Goal: Task Accomplishment & Management: Manage account settings

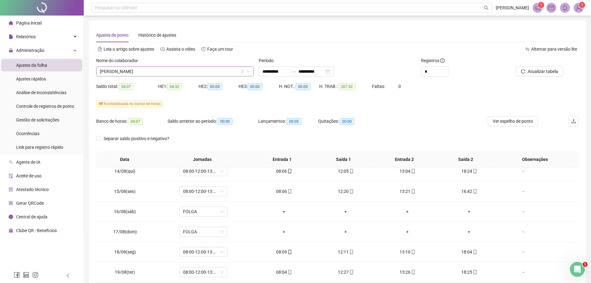
click at [154, 71] on span "YAMARA DA SILVA VAZ" at bounding box center [175, 71] width 150 height 9
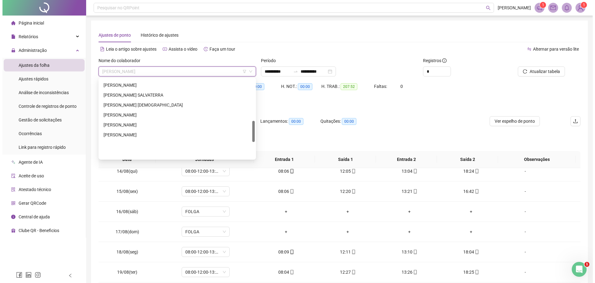
scroll to position [156, 0]
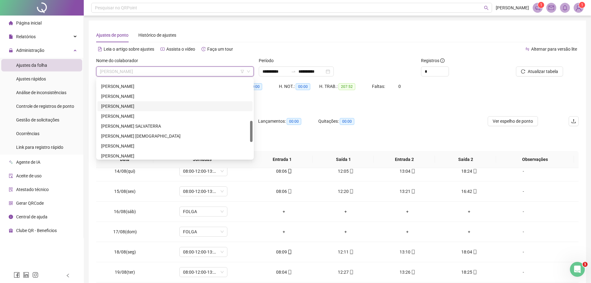
click at [128, 106] on div "JULIANA FERREIRA GAMA" at bounding box center [175, 106] width 148 height 7
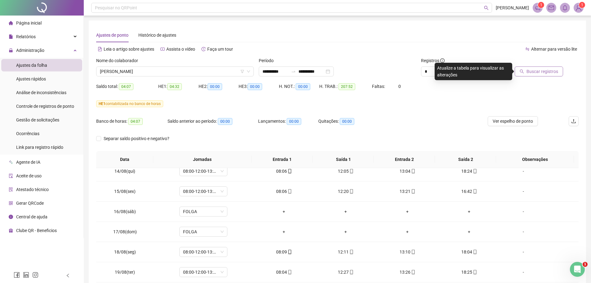
click at [527, 70] on button "Buscar registros" at bounding box center [539, 71] width 48 height 10
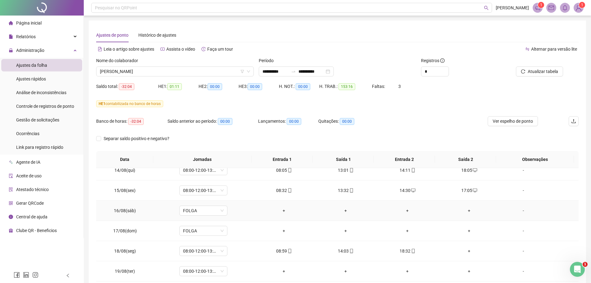
scroll to position [452, 0]
click at [528, 71] on span "Atualizar tabela" at bounding box center [543, 71] width 30 height 7
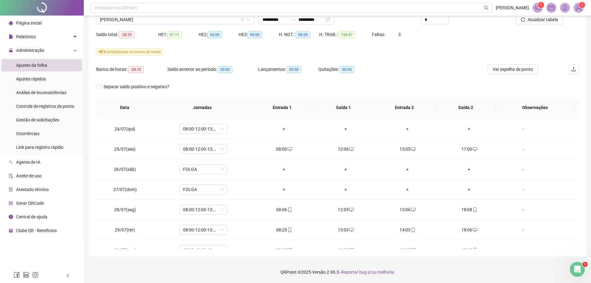
scroll to position [0, 0]
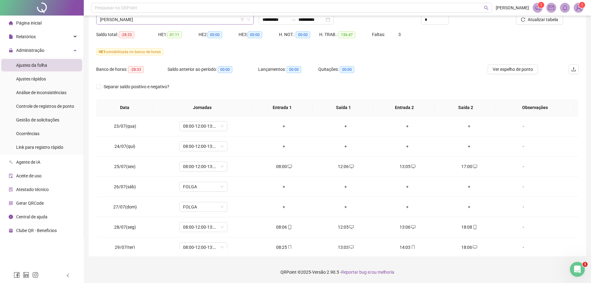
click at [163, 16] on span "JULIANA FERREIRA GAMA" at bounding box center [175, 19] width 150 height 9
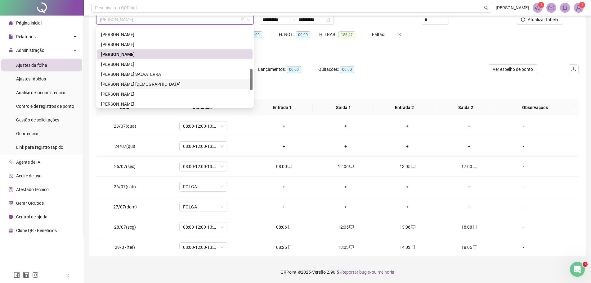
click at [133, 83] on div "LUCAS DILAN SANTANA CRISTIANO" at bounding box center [175, 84] width 148 height 7
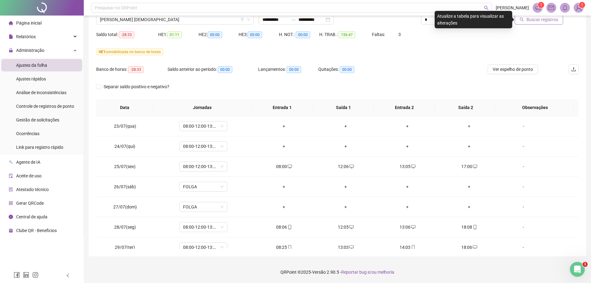
click at [531, 19] on span "Buscar registros" at bounding box center [542, 19] width 32 height 7
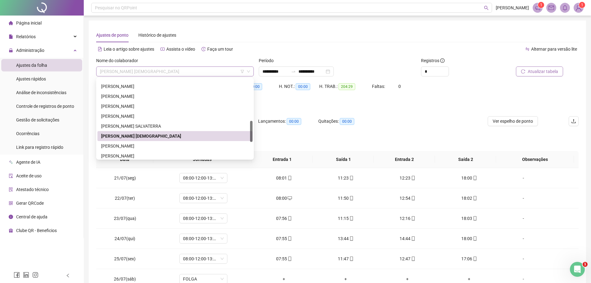
click at [175, 69] on span "LUCAS DILAN SANTANA CRISTIANO" at bounding box center [175, 71] width 150 height 9
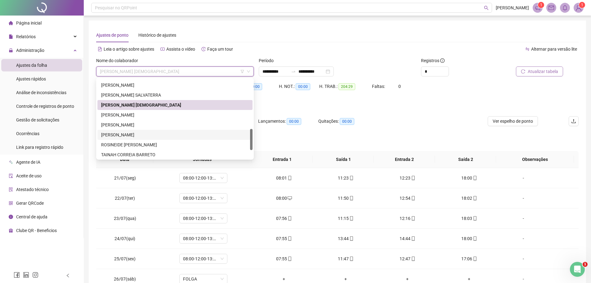
click at [132, 135] on div "RENATA PAMELLA DIAS LIMA" at bounding box center [175, 134] width 148 height 7
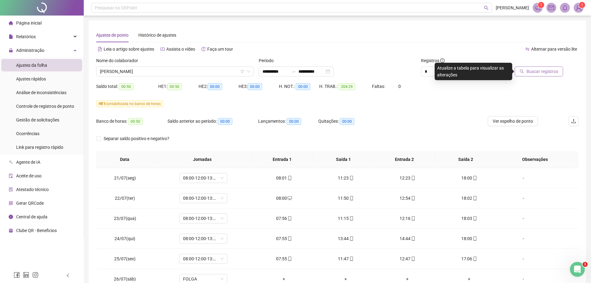
click at [535, 70] on span "Buscar registros" at bounding box center [542, 71] width 32 height 7
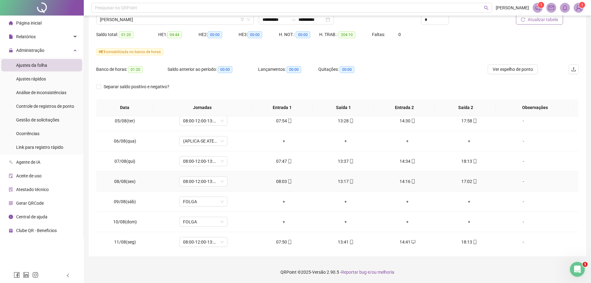
scroll to position [248, 0]
click at [509, 70] on span "Ver espelho de ponto" at bounding box center [512, 69] width 40 height 7
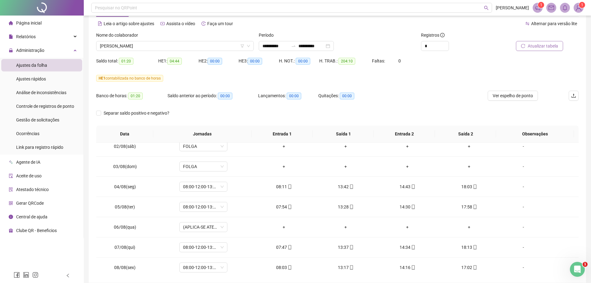
scroll to position [0, 0]
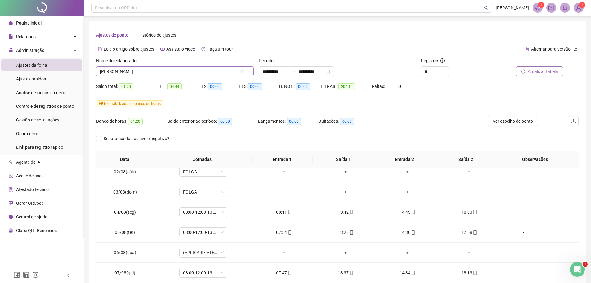
click at [166, 67] on span "RENATA PAMELLA DIAS LIMA" at bounding box center [175, 71] width 150 height 9
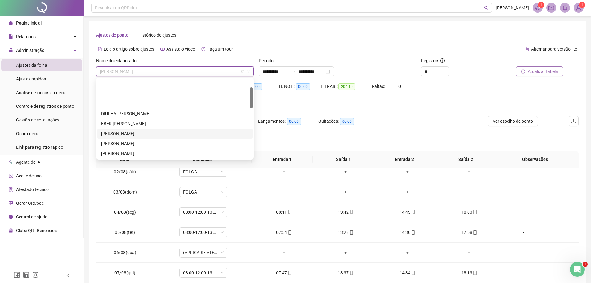
scroll to position [31, 0]
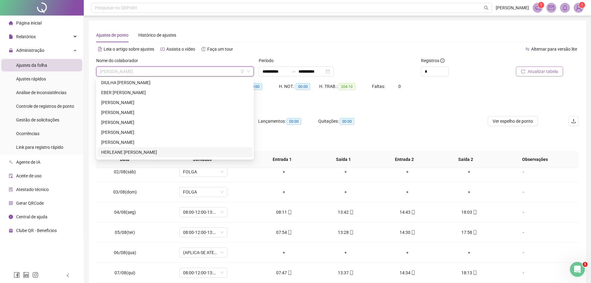
click at [135, 150] on div "HERLEANE MARIA DE ARAUJO GOMES" at bounding box center [175, 152] width 148 height 7
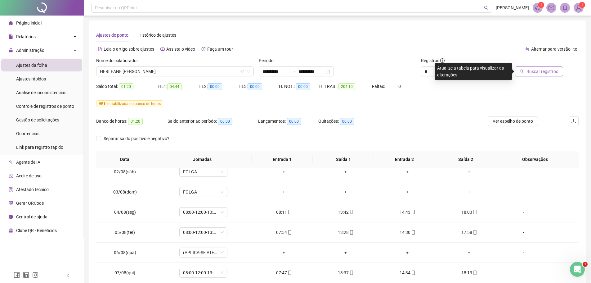
click at [535, 72] on span "Buscar registros" at bounding box center [542, 71] width 32 height 7
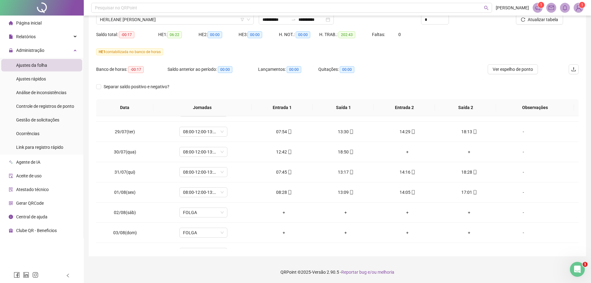
scroll to position [155, 0]
click at [250, 20] on icon "down" at bounding box center [249, 20] width 4 height 4
click at [213, 18] on span "HERLEANE MARIA DE ARAUJO GOMES" at bounding box center [175, 19] width 150 height 9
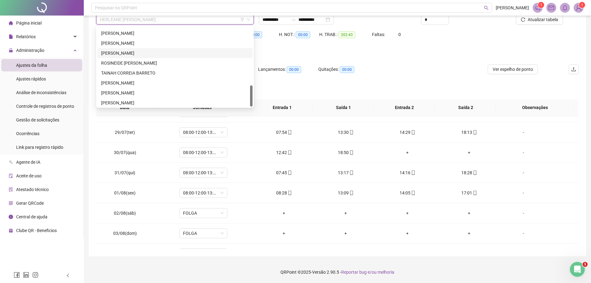
scroll to position [218, 0]
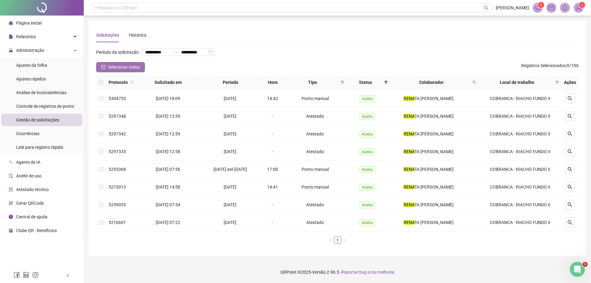
click at [114, 70] on span "Selecionar todos" at bounding box center [124, 67] width 32 height 7
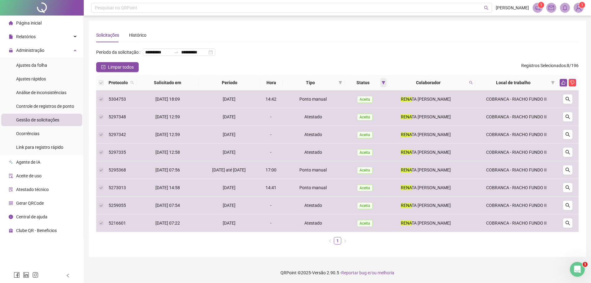
click at [381, 84] on icon "filter" at bounding box center [383, 83] width 4 height 4
click at [378, 136] on span "OK" at bounding box center [378, 137] width 6 height 7
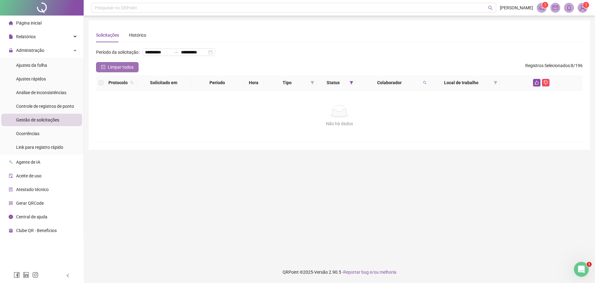
click at [118, 70] on span "Limpar todos" at bounding box center [121, 67] width 26 height 7
click at [118, 70] on span "Selecionar todos" at bounding box center [124, 67] width 32 height 7
click at [136, 32] on div "Histórico" at bounding box center [137, 35] width 17 height 7
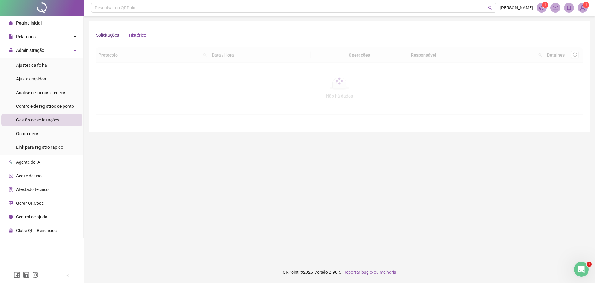
click at [110, 33] on div "Solicitações" at bounding box center [107, 35] width 23 height 7
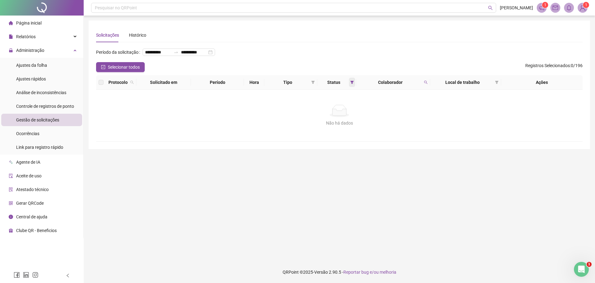
click at [350, 87] on span at bounding box center [352, 82] width 6 height 9
click at [346, 136] on span "OK" at bounding box center [347, 137] width 6 height 7
click at [352, 84] on icon "filter" at bounding box center [352, 82] width 3 height 3
click at [356, 57] on div "**********" at bounding box center [339, 54] width 487 height 15
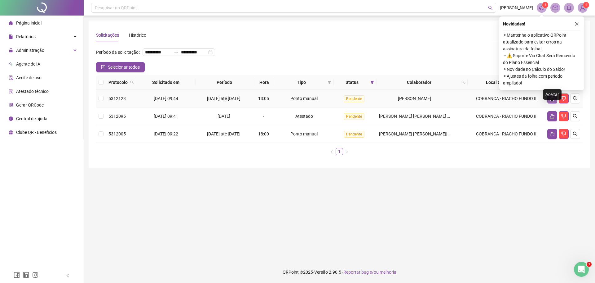
click at [552, 101] on icon "like" at bounding box center [552, 98] width 4 height 5
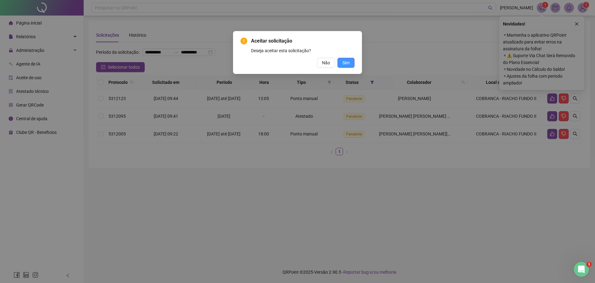
click at [346, 61] on span "Sim" at bounding box center [346, 62] width 7 height 7
click at [347, 62] on span "Sim" at bounding box center [346, 62] width 7 height 7
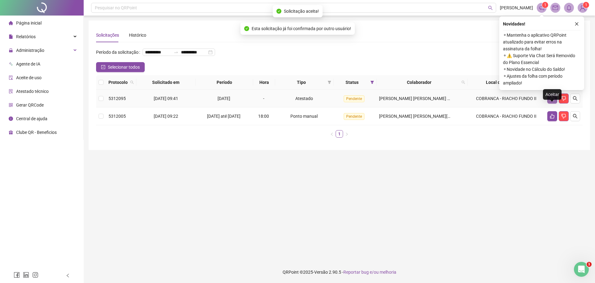
click at [552, 103] on button "button" at bounding box center [553, 98] width 10 height 10
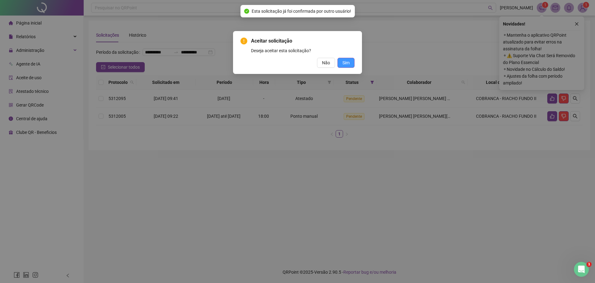
click at [346, 60] on span "Sim" at bounding box center [346, 62] width 7 height 7
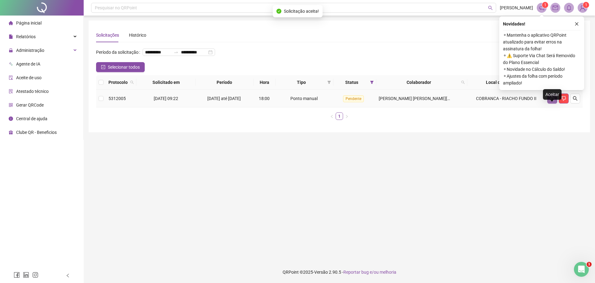
click at [551, 101] on icon "like" at bounding box center [552, 98] width 4 height 5
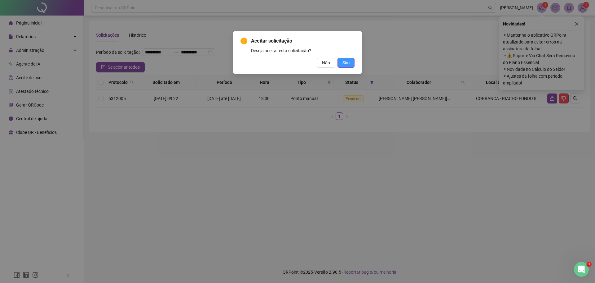
click at [352, 62] on button "Sim" at bounding box center [346, 63] width 17 height 10
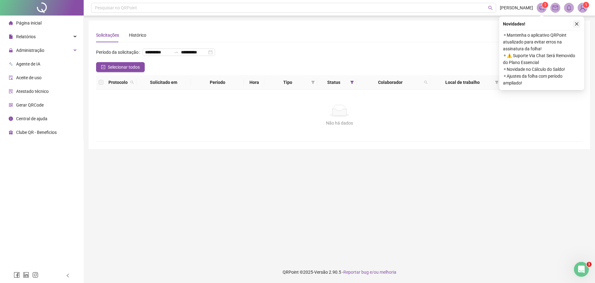
click at [576, 25] on icon "close" at bounding box center [577, 23] width 3 height 3
